Goal: Transaction & Acquisition: Download file/media

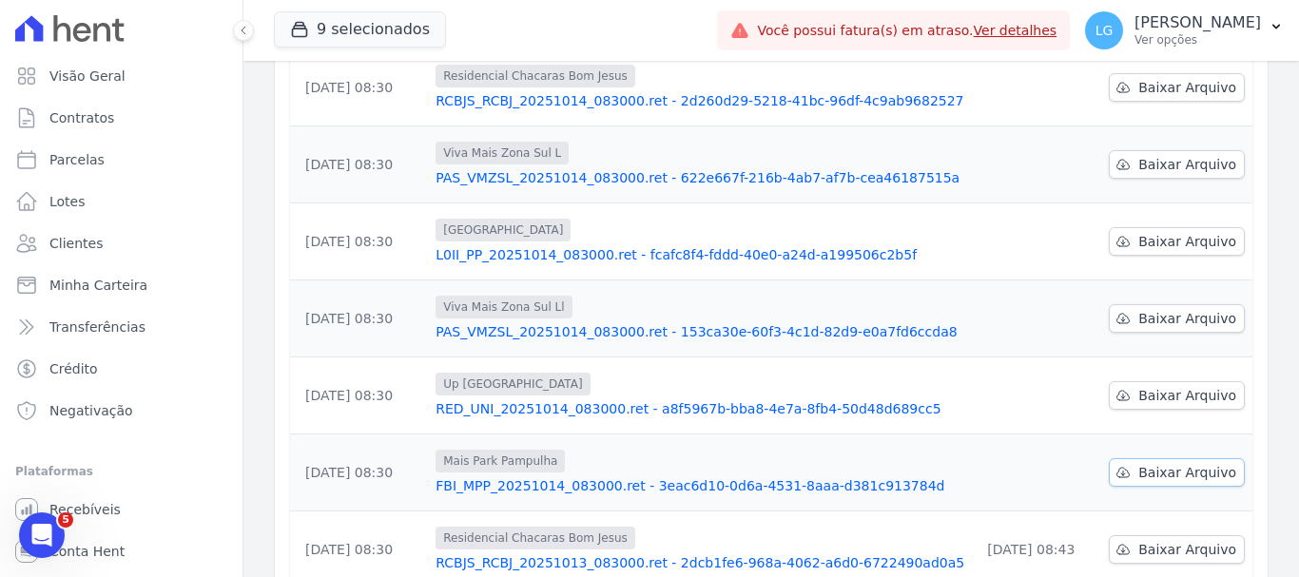
click at [1171, 463] on span "Baixar Arquivo" at bounding box center [1187, 472] width 98 height 19
click at [1144, 386] on span "Baixar Arquivo" at bounding box center [1187, 395] width 98 height 19
click at [1140, 386] on span "Baixar Arquivo" at bounding box center [1187, 395] width 98 height 19
click at [1176, 309] on span "Baixar Arquivo" at bounding box center [1187, 318] width 98 height 19
click at [1192, 232] on span "Baixar Arquivo" at bounding box center [1187, 241] width 98 height 19
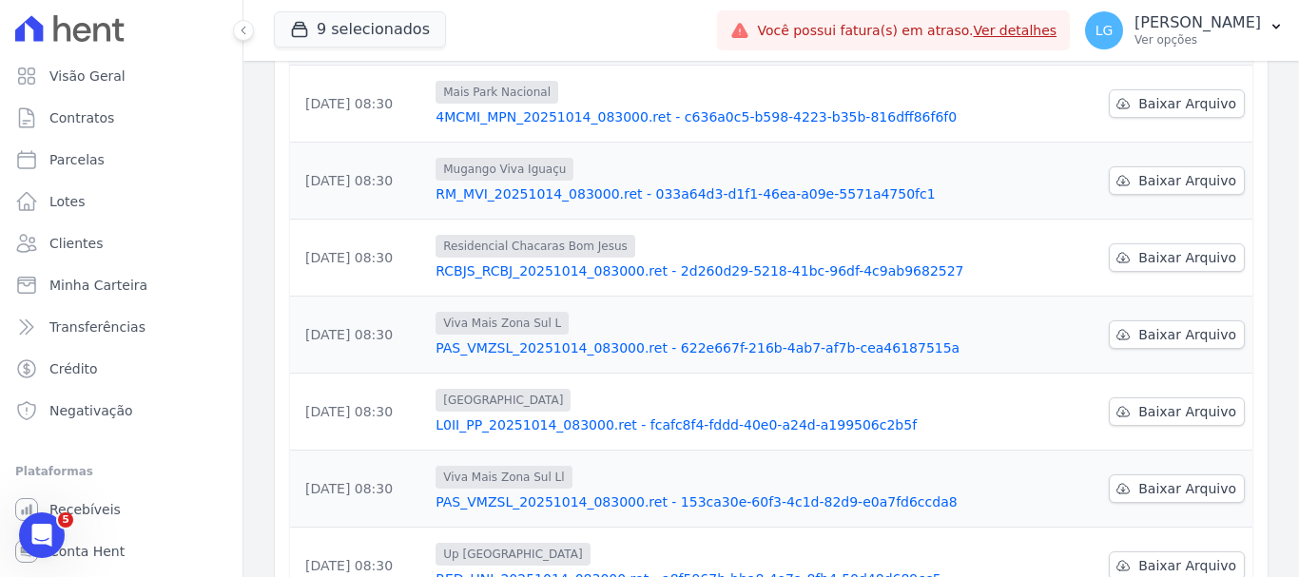
scroll to position [285, 0]
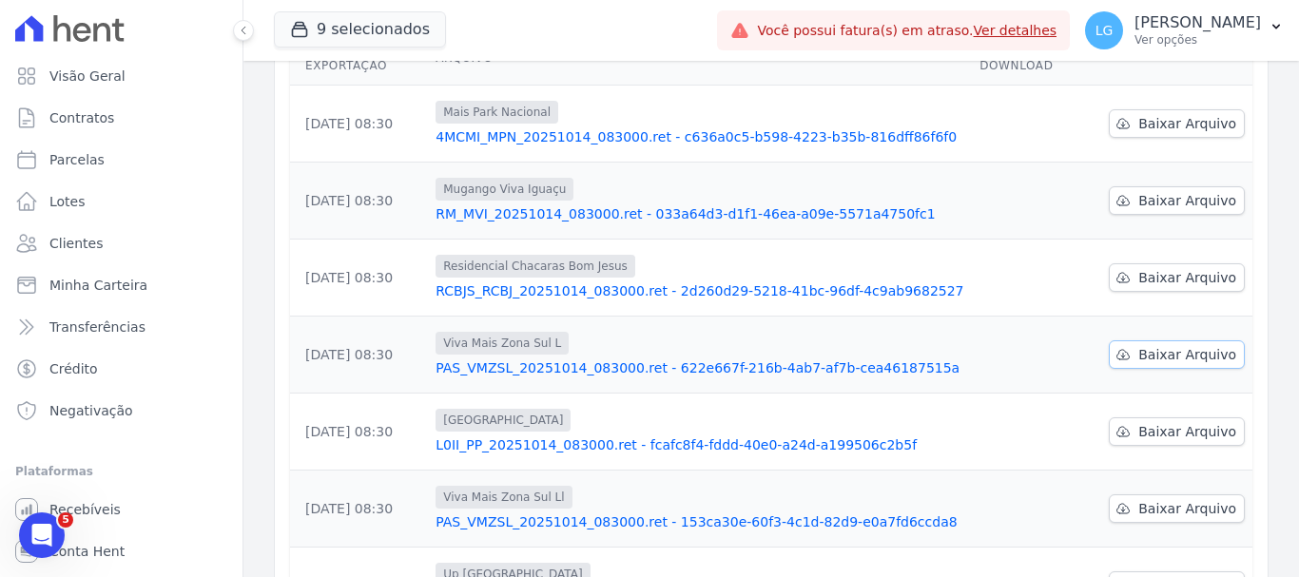
click at [1138, 345] on span "Baixar Arquivo" at bounding box center [1187, 354] width 98 height 19
click at [823, 255] on div "Residencial Chacaras Bom [PERSON_NAME]" at bounding box center [699, 266] width 529 height 23
click at [1154, 268] on span "Baixar Arquivo" at bounding box center [1187, 277] width 98 height 19
click at [1170, 191] on span "Baixar Arquivo" at bounding box center [1187, 200] width 98 height 19
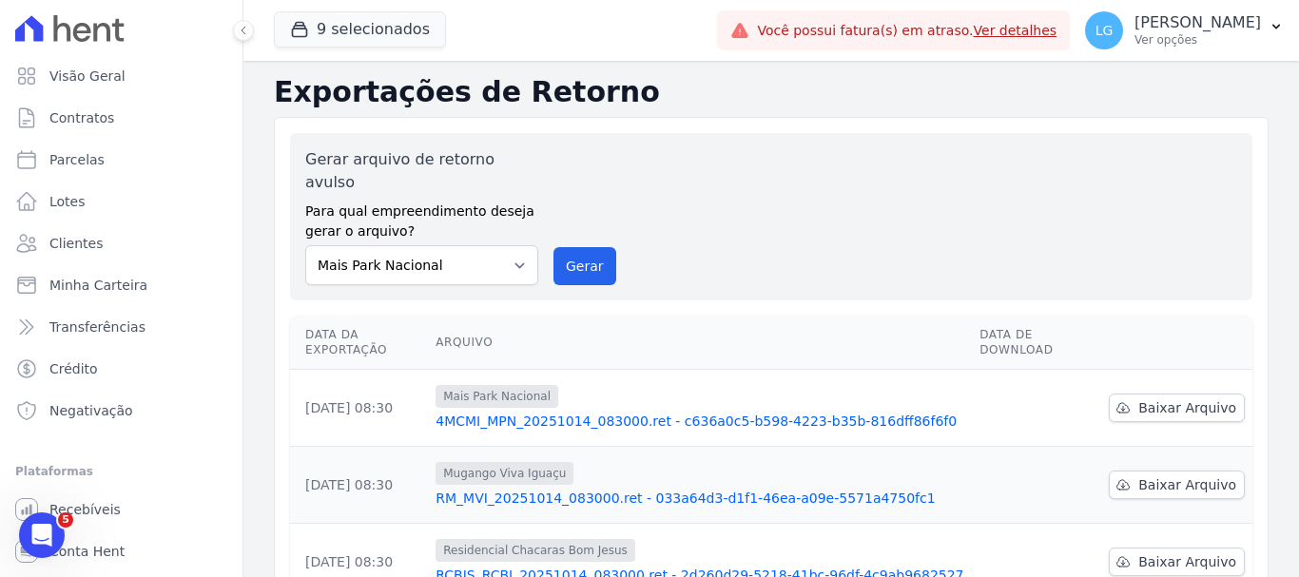
scroll to position [0, 0]
click at [1170, 399] on span "Baixar Arquivo" at bounding box center [1187, 408] width 98 height 19
